Goal: Find specific page/section: Find specific page/section

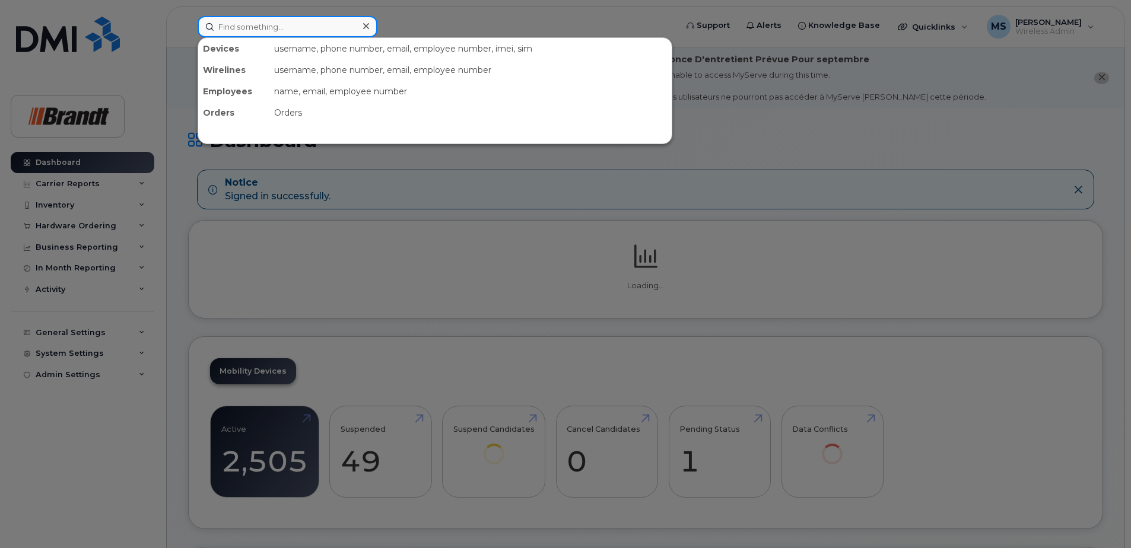
click at [322, 24] on input at bounding box center [288, 26] width 180 height 21
paste input "2042182215"
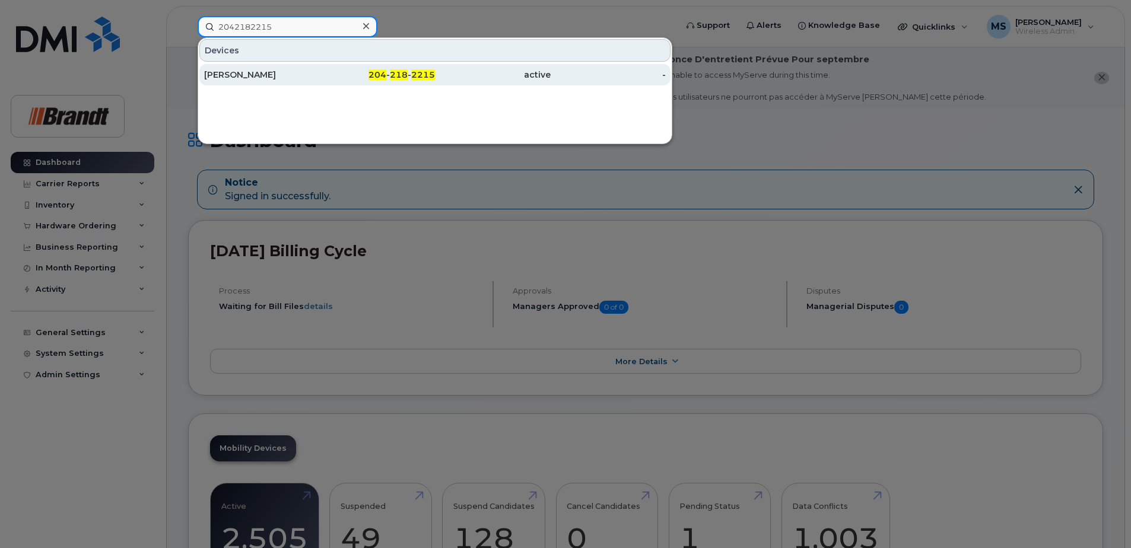
type input "2042182215"
click at [408, 77] on div "204 - 218 - 2215" at bounding box center [378, 75] width 116 height 12
